Goal: Task Accomplishment & Management: Manage account settings

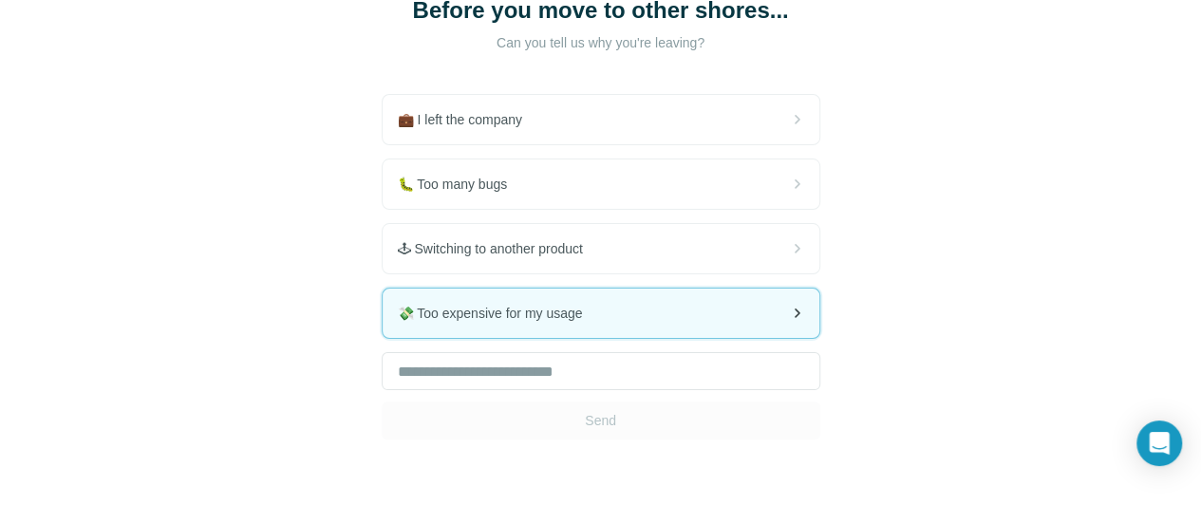
scroll to position [222, 0]
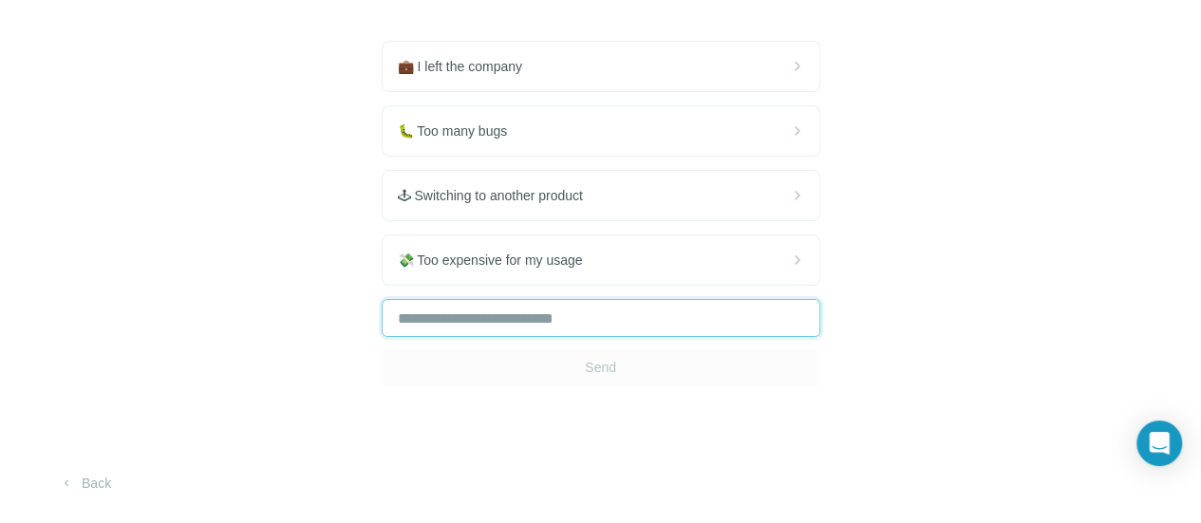
click at [382, 322] on input "text" at bounding box center [601, 318] width 439 height 38
type input "*"
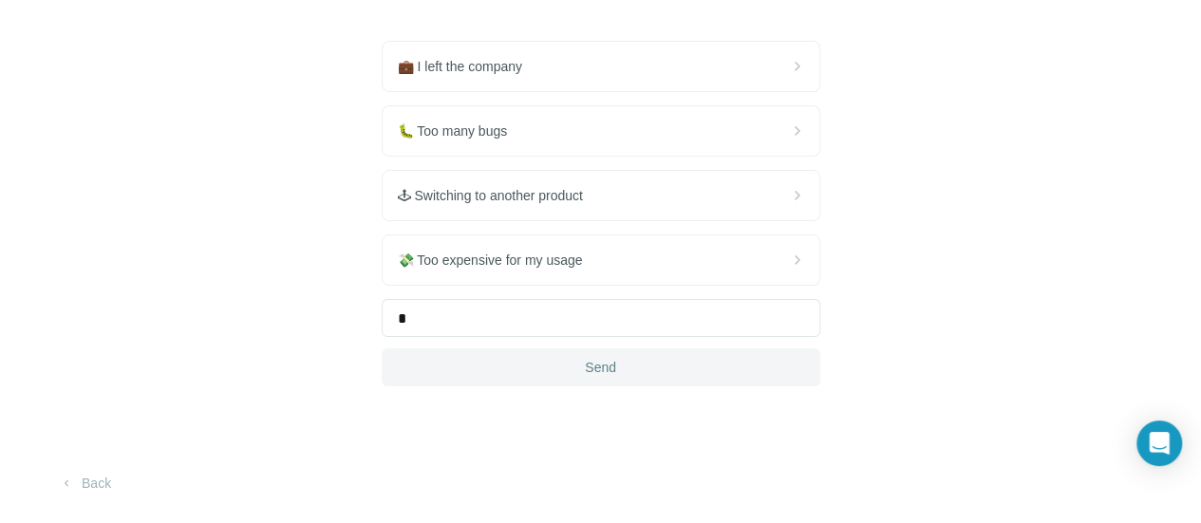
click at [382, 366] on button "Send" at bounding box center [601, 368] width 439 height 38
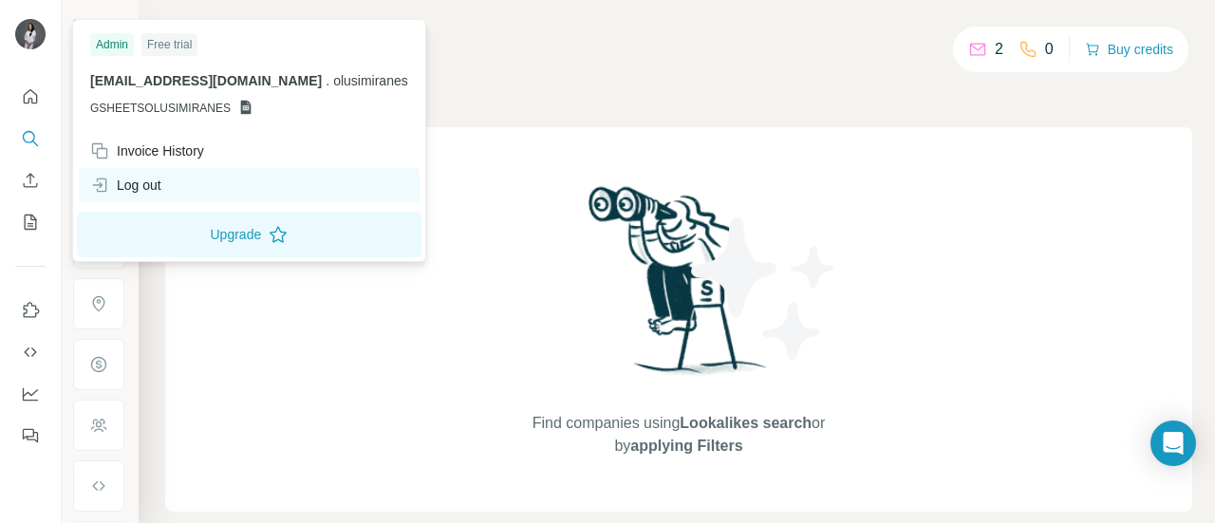
click at [150, 187] on div "Log out" at bounding box center [125, 185] width 71 height 19
